Goal: Transaction & Acquisition: Purchase product/service

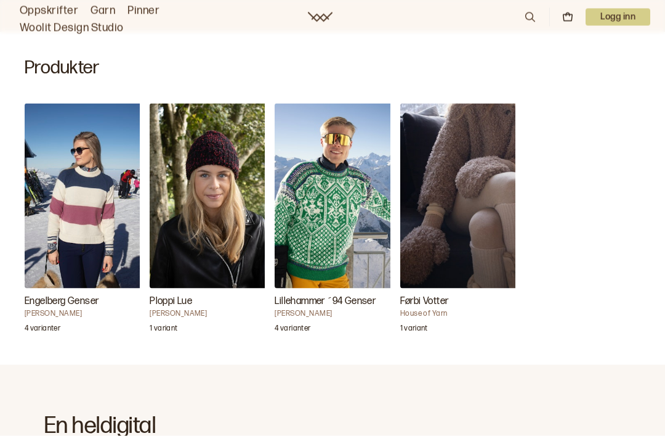
scroll to position [360, 0]
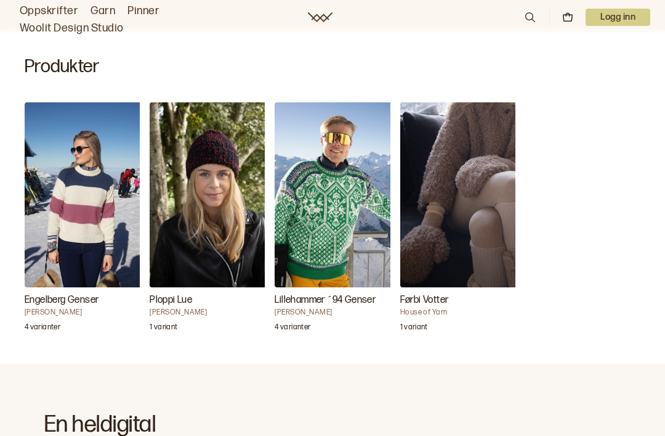
click at [356, 304] on h3 "Lillehammer ´94 Genser" at bounding box center [336, 300] width 123 height 15
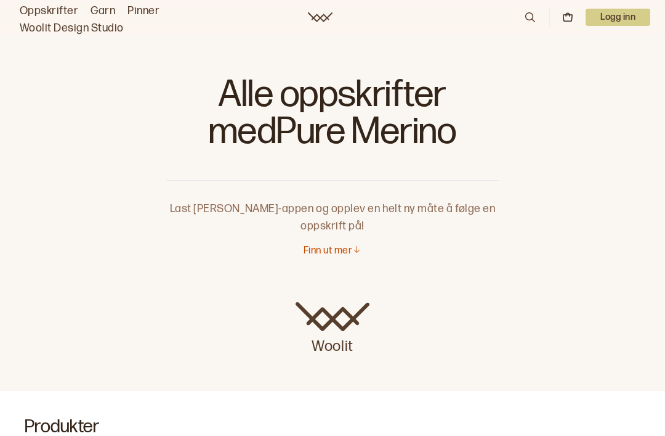
click at [52, 7] on link "Oppskrifter" at bounding box center [49, 10] width 59 height 17
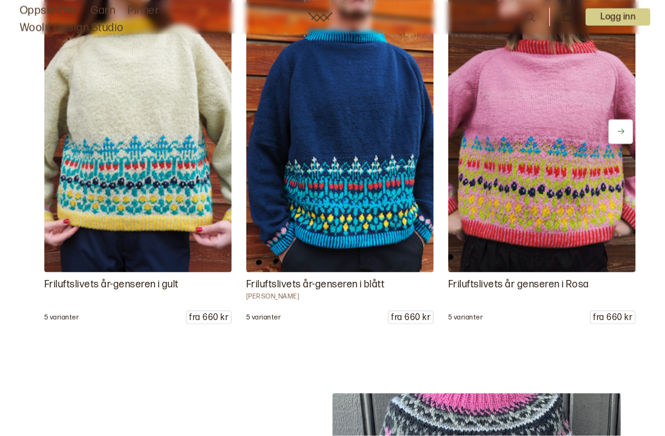
scroll to position [2614, 0]
click at [308, 241] on img at bounding box center [339, 131] width 187 height 281
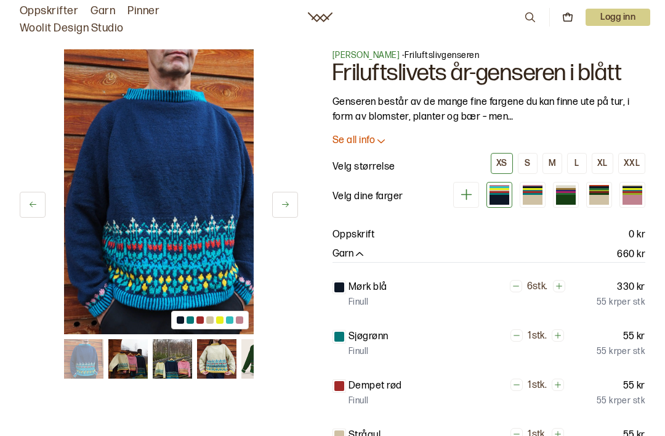
click at [374, 236] on p "Oppskrift" at bounding box center [354, 234] width 42 height 15
click at [361, 233] on p "Oppskrift" at bounding box center [354, 234] width 42 height 15
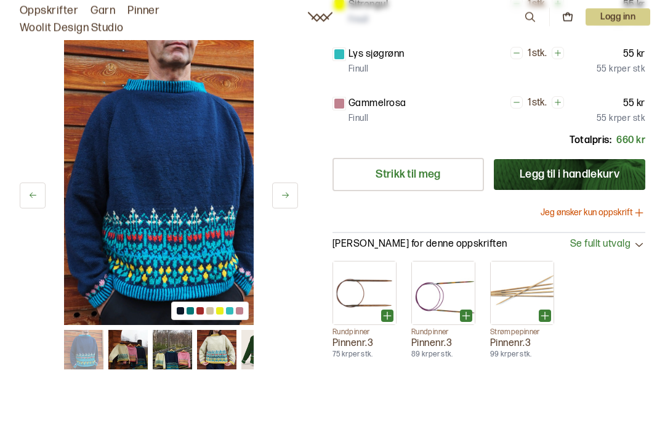
scroll to position [479, 0]
click at [588, 214] on button "Jeg ønsker kun oppskrift" at bounding box center [593, 212] width 105 height 12
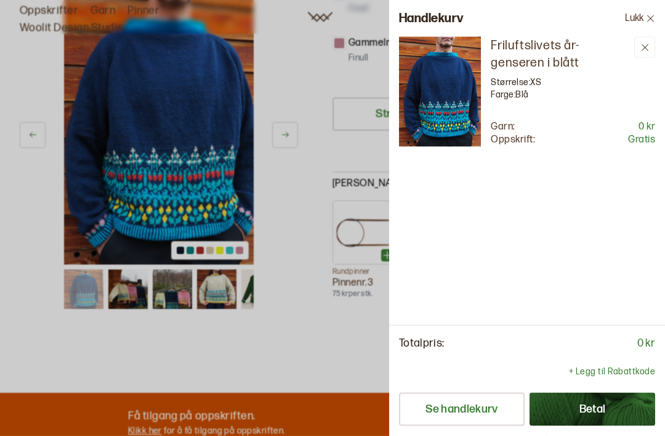
scroll to position [62, 0]
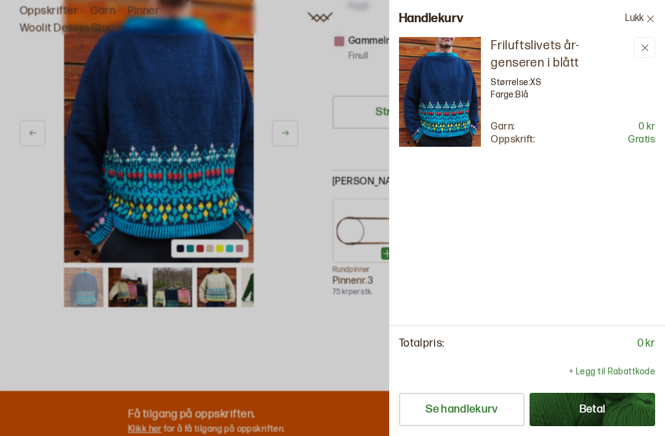
click at [550, 189] on div "Friluftslivets år-genseren i blått Størrelse: XS Farge: Blå Garn: 0 kr Oppskrif…" at bounding box center [527, 181] width 276 height 288
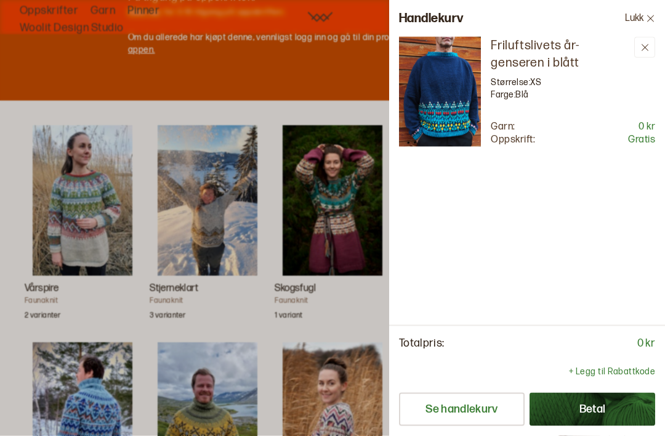
scroll to position [479, 0]
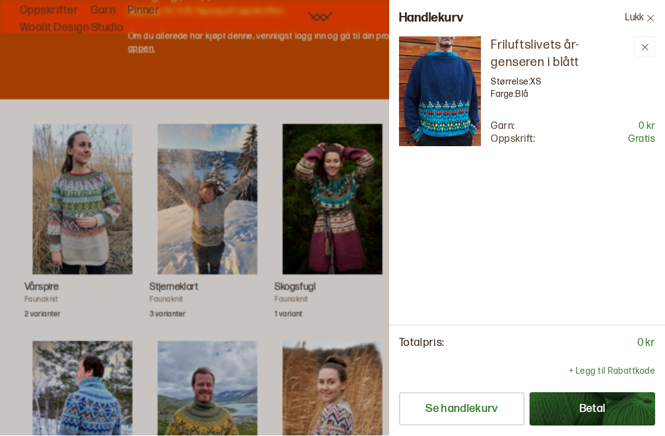
click at [208, 417] on div at bounding box center [332, 218] width 665 height 436
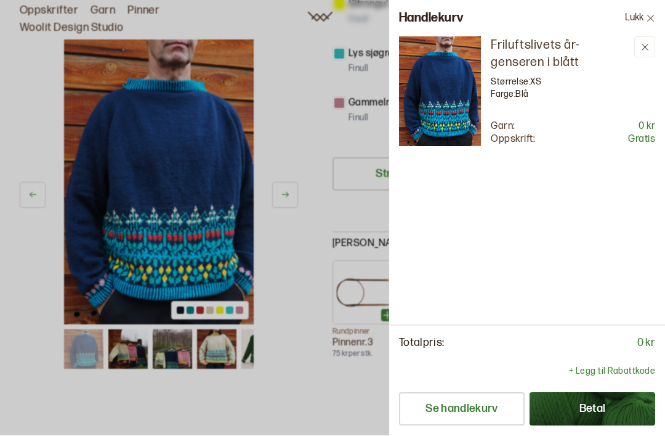
scroll to position [959, 0]
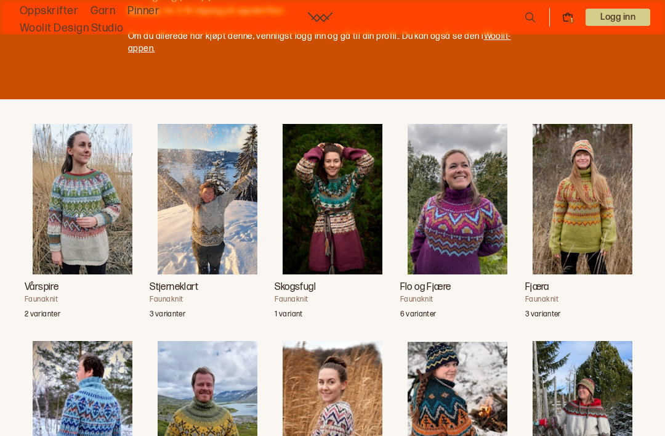
click at [215, 388] on img "Villnis" at bounding box center [208, 416] width 100 height 150
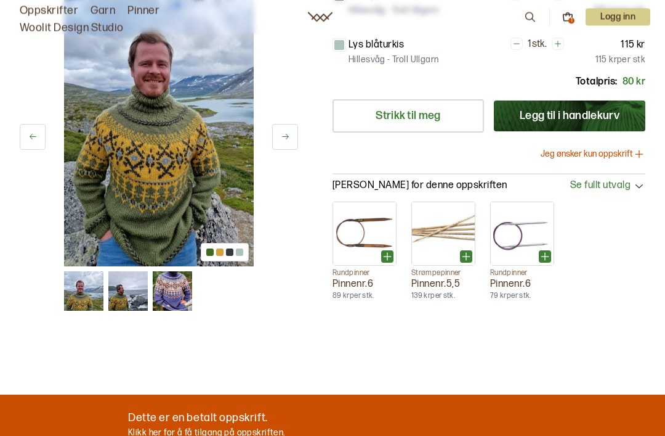
scroll to position [388, 0]
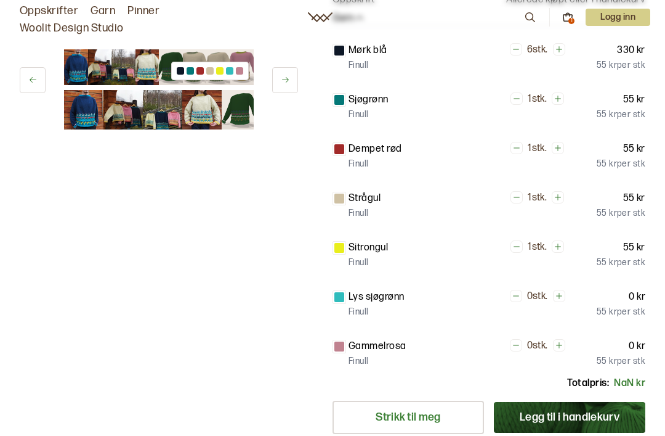
scroll to position [234, 0]
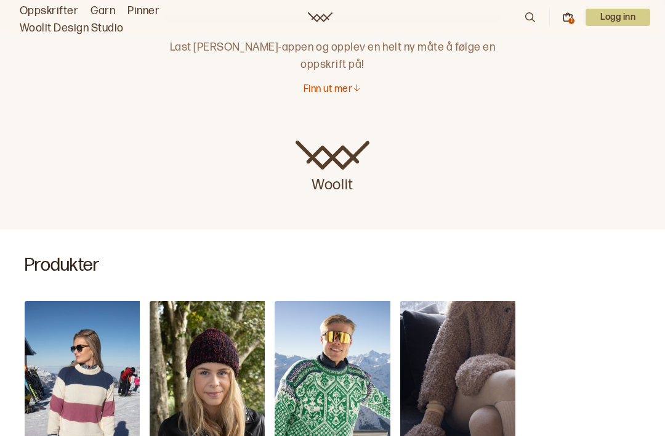
scroll to position [153, 0]
